Goal: Task Accomplishment & Management: Complete application form

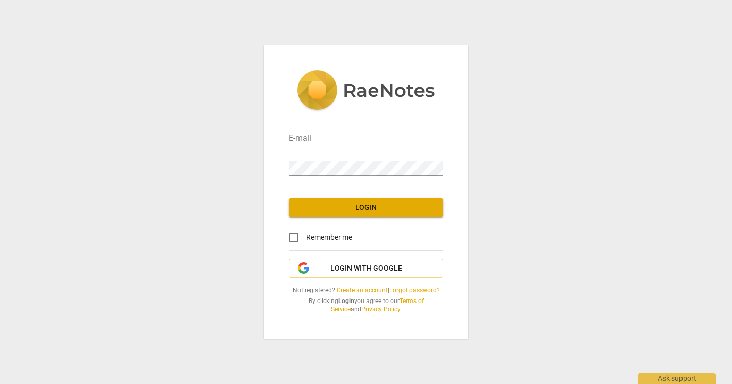
click at [372, 288] on link "Create an account" at bounding box center [362, 290] width 51 height 7
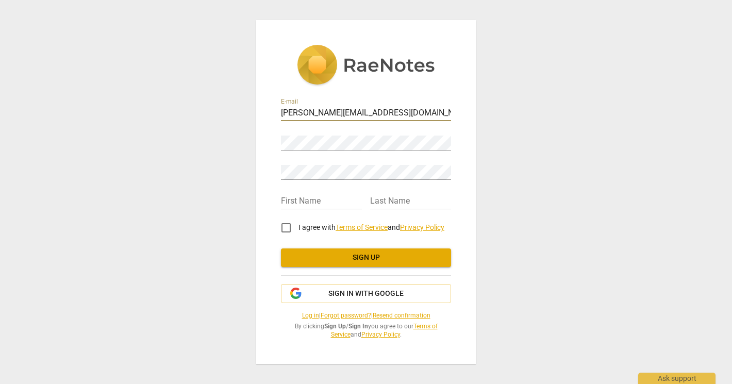
type input "[PERSON_NAME][EMAIL_ADDRESS][DOMAIN_NAME]"
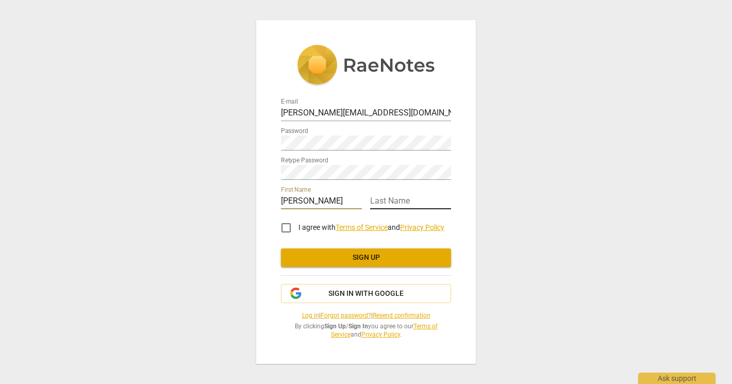
type input "Esther"
type input "Kerstholt"
click at [287, 226] on input "I agree with Terms of Service and Privacy Policy" at bounding box center [286, 227] width 25 height 25
checkbox input "true"
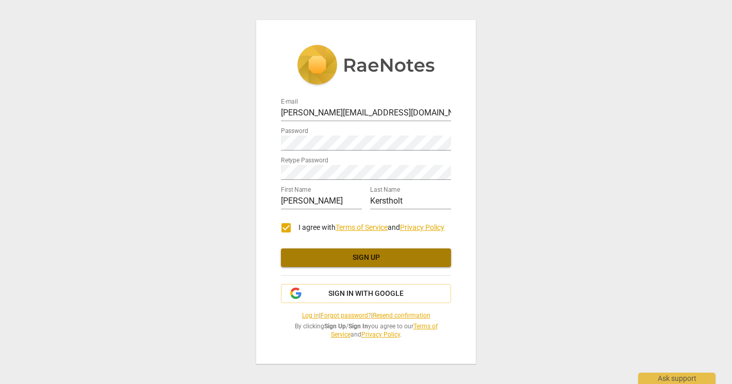
click at [362, 259] on span "Sign up" at bounding box center [366, 258] width 154 height 10
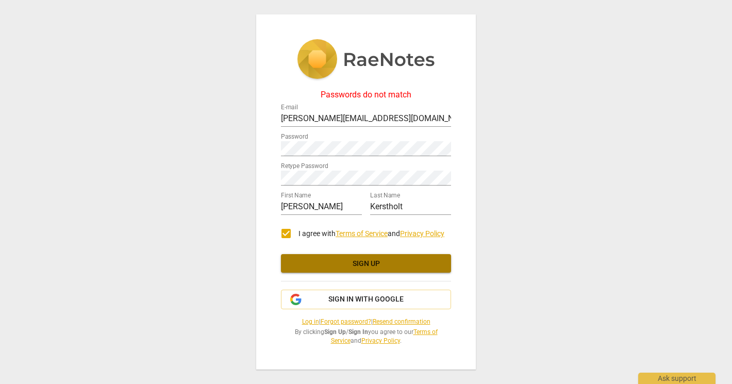
click at [361, 257] on button "Sign up" at bounding box center [366, 263] width 170 height 19
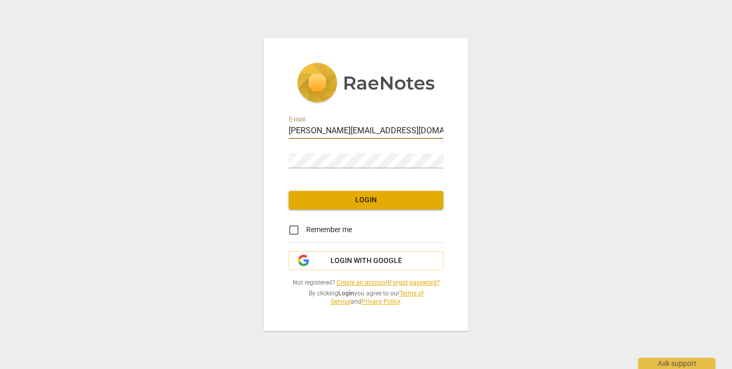
type input "[PERSON_NAME][EMAIL_ADDRESS][DOMAIN_NAME]"
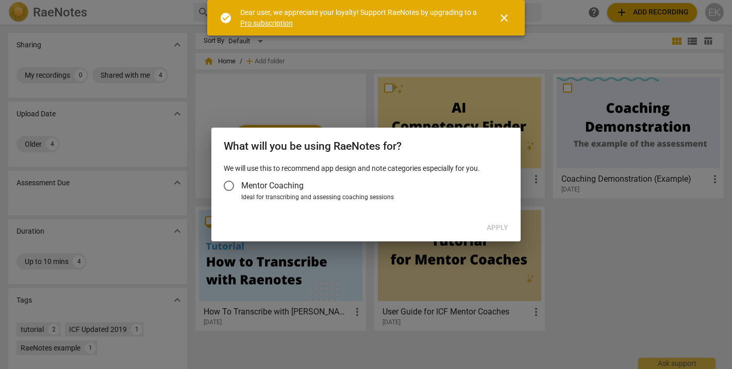
click at [258, 185] on span "Mentor Coaching" at bounding box center [272, 186] width 62 height 12
click at [241, 185] on input "Mentor Coaching" at bounding box center [228, 186] width 25 height 25
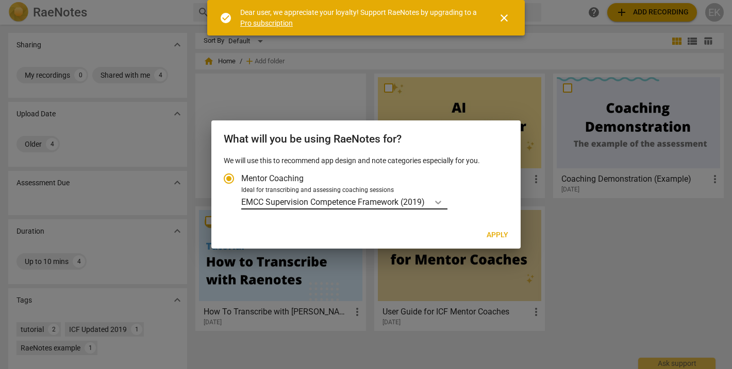
click at [441, 202] on icon "Account type" at bounding box center [438, 203] width 6 height 4
click at [0, 0] on input "Ideal for transcribing and assessing coaching sessions EMCC Supervision Compete…" at bounding box center [0, 0] width 0 height 0
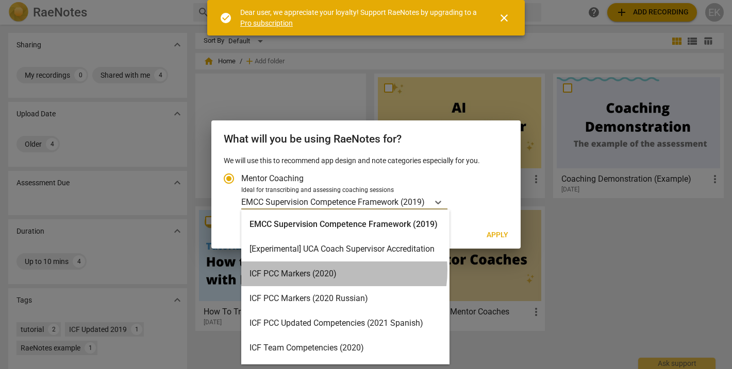
click at [326, 271] on div "ICF PCC Markers (2020)" at bounding box center [345, 274] width 208 height 25
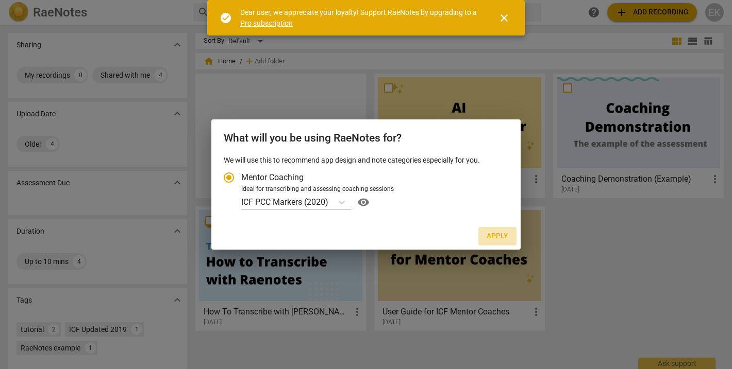
click at [499, 234] on span "Apply" at bounding box center [497, 236] width 22 height 10
radio input "false"
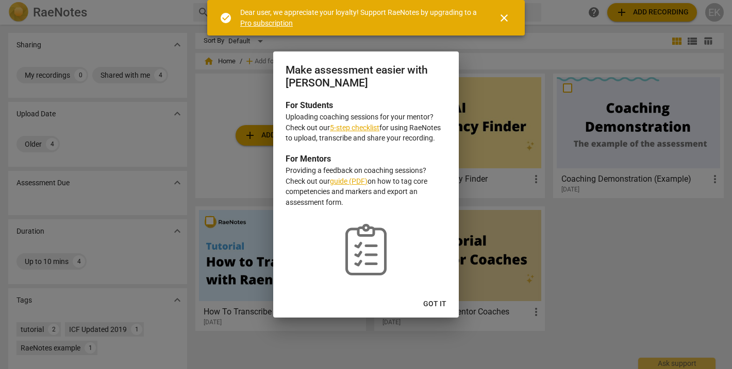
click at [350, 180] on link "guide (PDF)" at bounding box center [349, 181] width 38 height 8
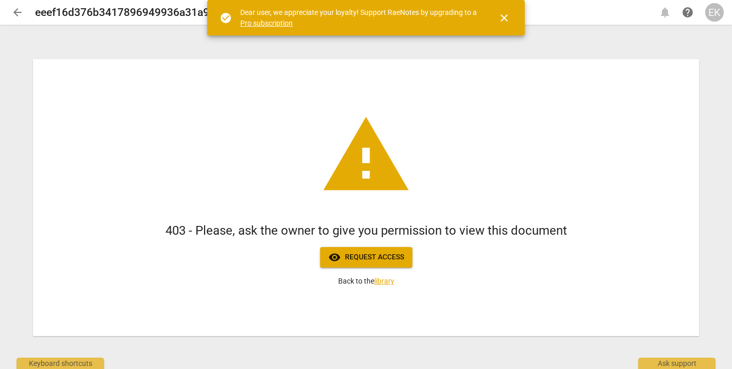
click at [364, 255] on span "visibility Request access" at bounding box center [366, 257] width 76 height 12
